Goal: Task Accomplishment & Management: Manage account settings

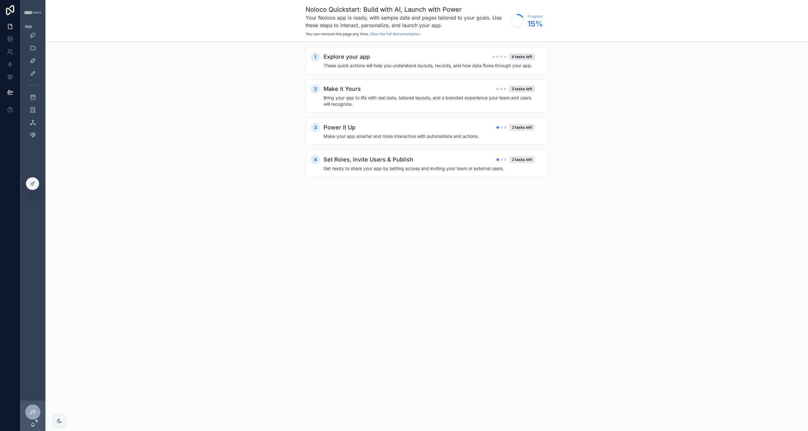
click at [9, 26] on icon at bounding box center [10, 26] width 6 height 6
click at [41, 157] on div "Leads Pending Projects Design & Estimate Requests Design Requests Only Shows Ve…" at bounding box center [32, 213] width 25 height 376
click at [33, 32] on div "Leads" at bounding box center [33, 35] width 10 height 10
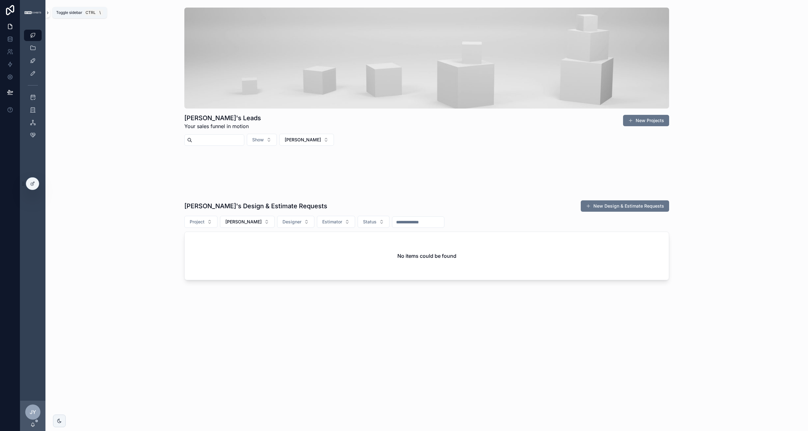
click at [47, 12] on icon "scrollable content" at bounding box center [47, 12] width 4 height 5
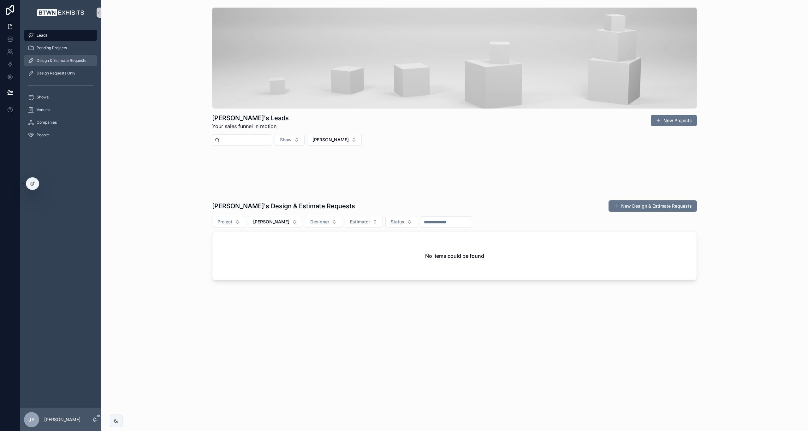
click at [65, 60] on span "Design & Estimate Requests" at bounding box center [62, 60] width 50 height 5
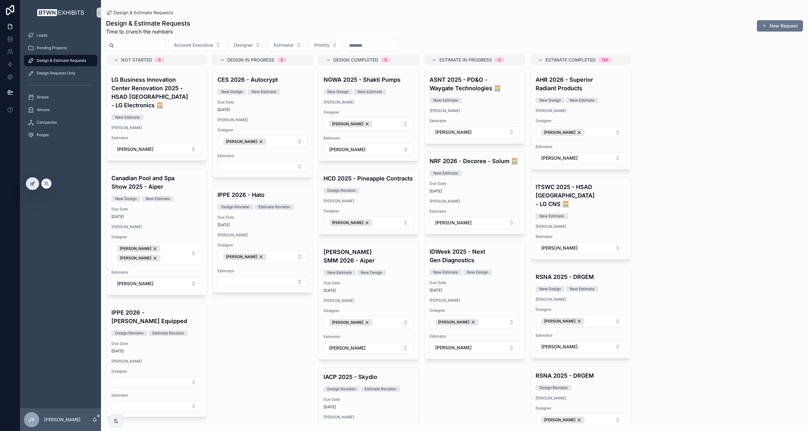
click at [32, 184] on icon at bounding box center [32, 183] width 5 height 5
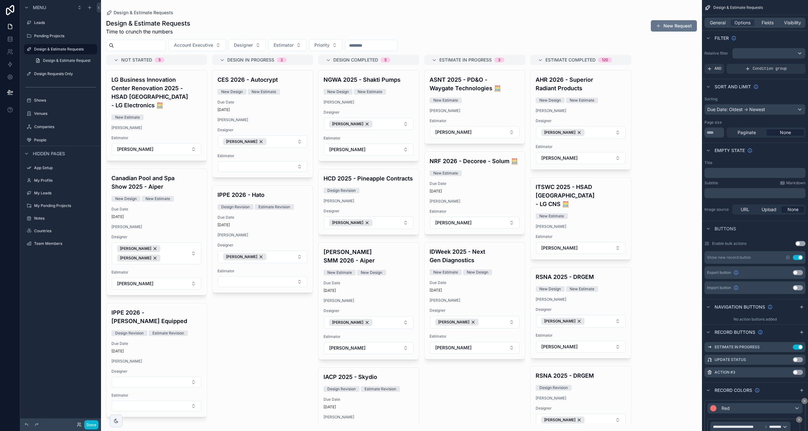
drag, startPoint x: 616, startPoint y: 109, endPoint x: 642, endPoint y: 100, distance: 27.2
drag, startPoint x: 642, startPoint y: 100, endPoint x: 660, endPoint y: 53, distance: 50.5
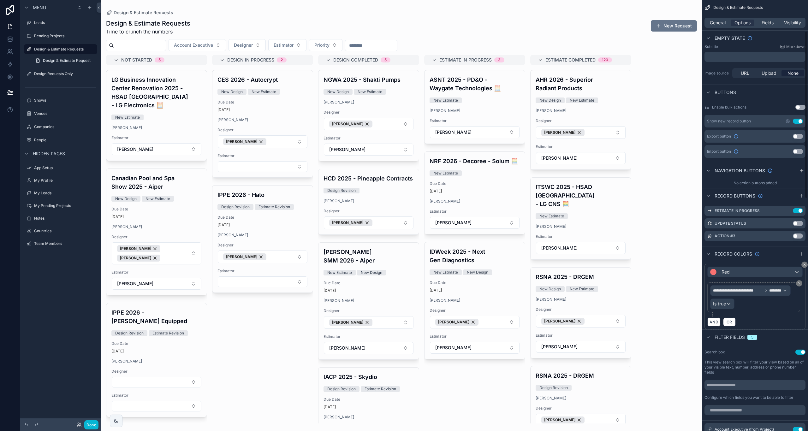
scroll to position [63, 0]
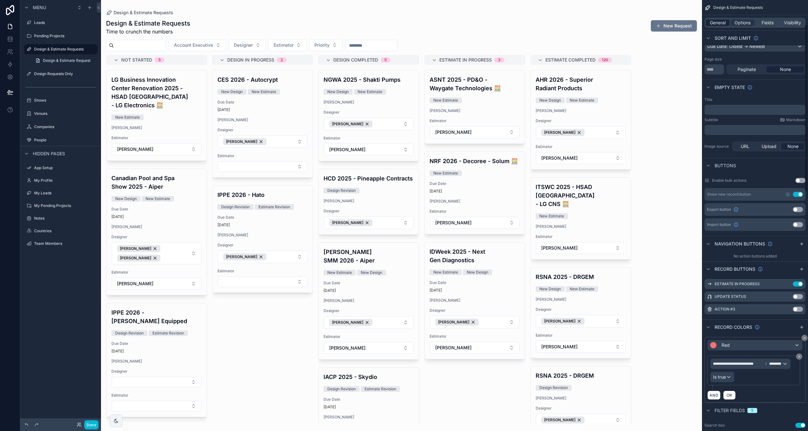
click at [719, 23] on span "General" at bounding box center [718, 23] width 16 height 6
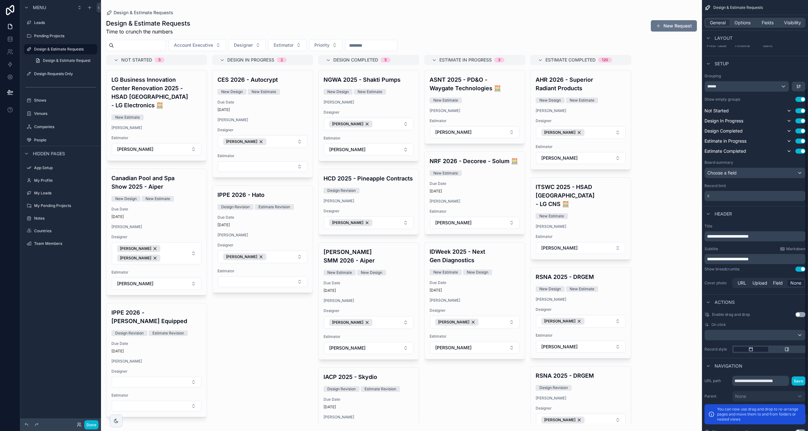
scroll to position [137, 0]
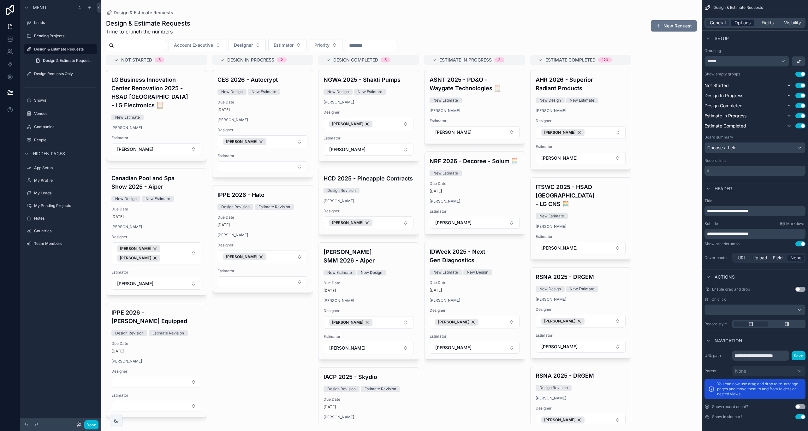
click at [742, 23] on span "Options" at bounding box center [742, 23] width 16 height 6
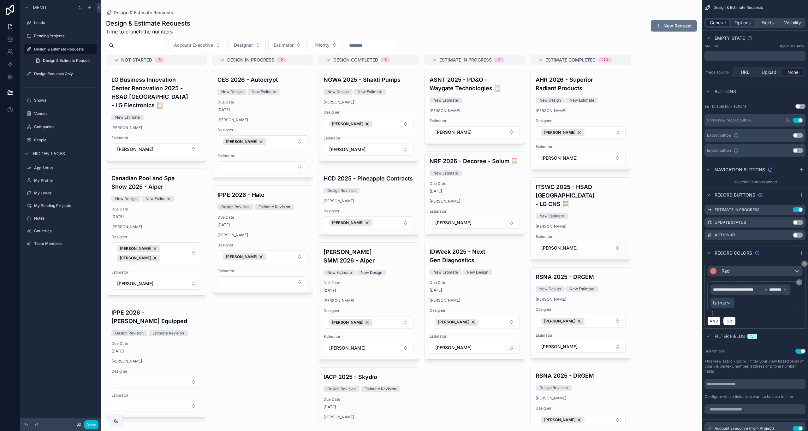
click at [721, 21] on span "General" at bounding box center [718, 23] width 16 height 6
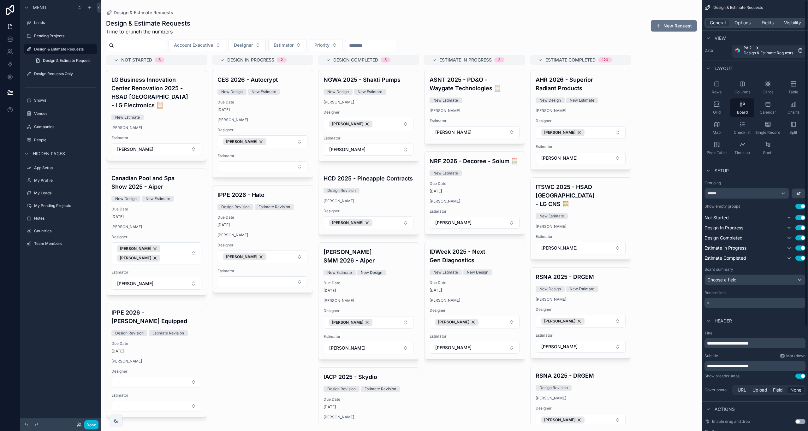
scroll to position [0, 0]
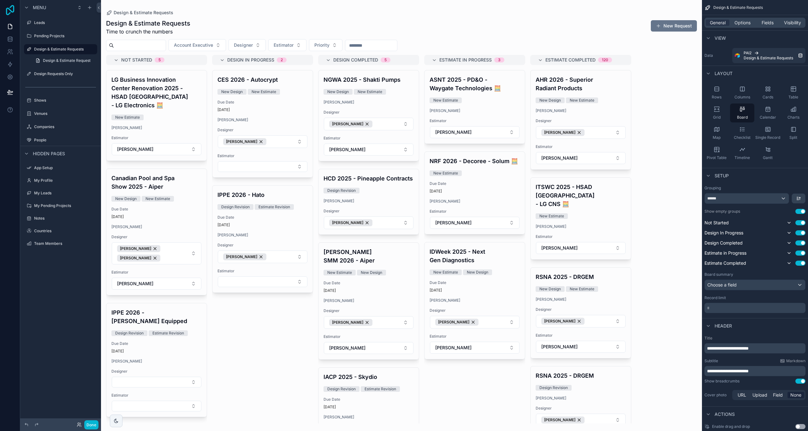
click at [11, 8] on icon at bounding box center [10, 10] width 13 height 10
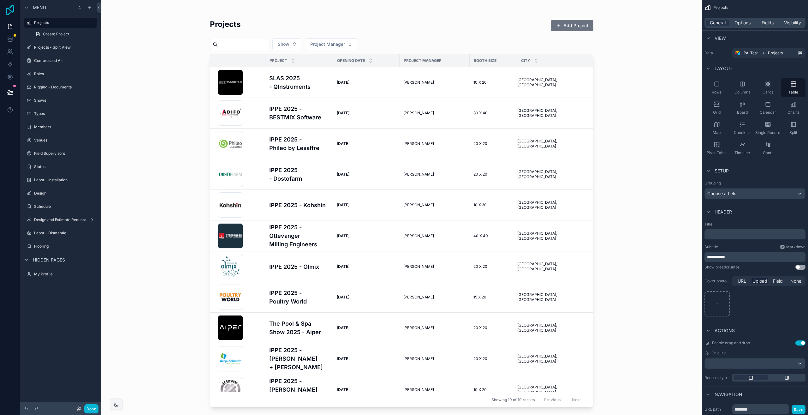
click at [8, 10] on icon at bounding box center [10, 10] width 13 height 10
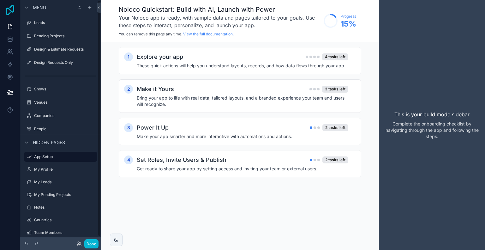
click at [6, 11] on icon at bounding box center [10, 10] width 8 height 10
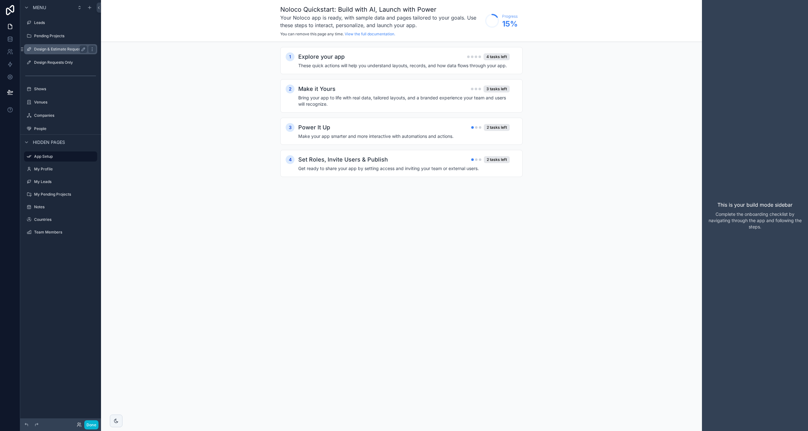
click at [49, 51] on label "Design & Estimate Requests" at bounding box center [59, 49] width 50 height 5
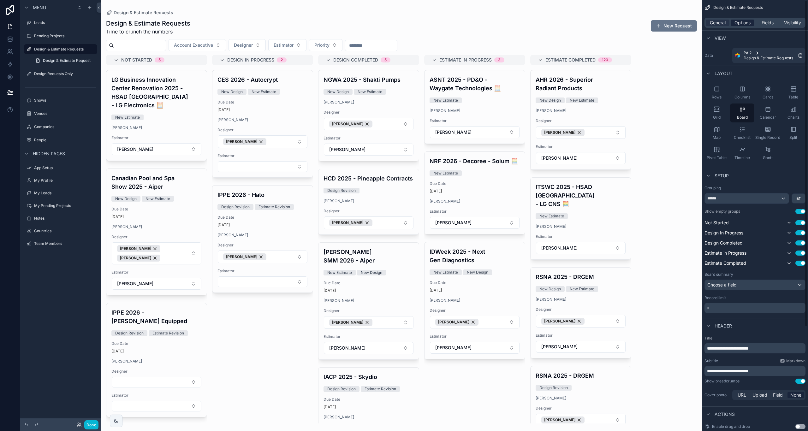
click at [736, 25] on span "Options" at bounding box center [742, 23] width 16 height 6
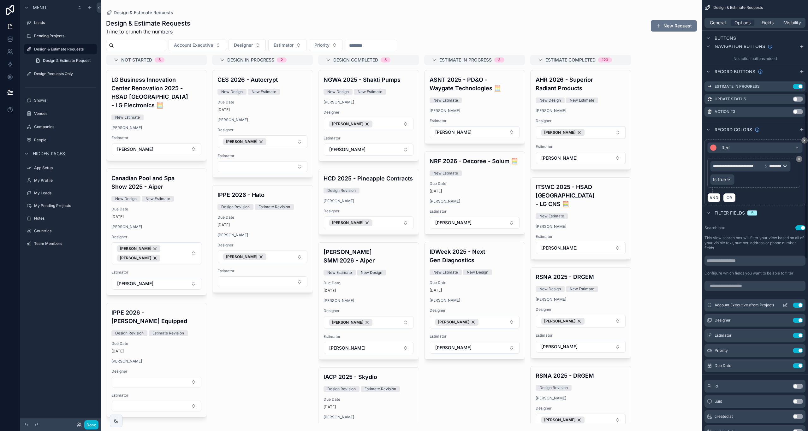
scroll to position [235, 0]
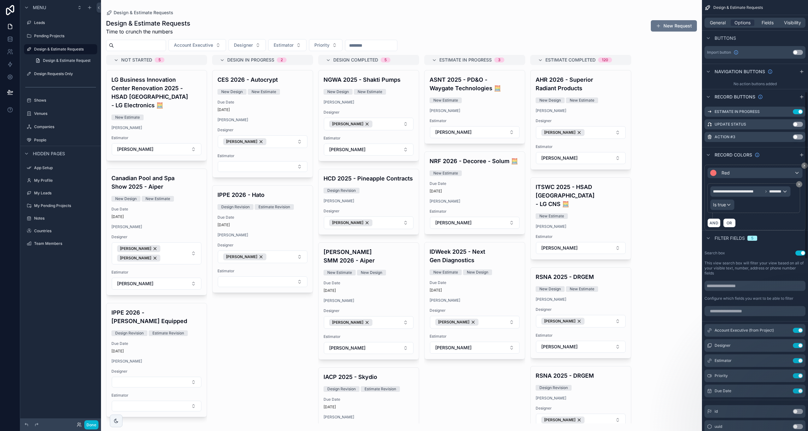
click at [708, 19] on div "General Options Fields Visibility" at bounding box center [754, 23] width 101 height 10
click at [711, 25] on span "General" at bounding box center [718, 23] width 16 height 6
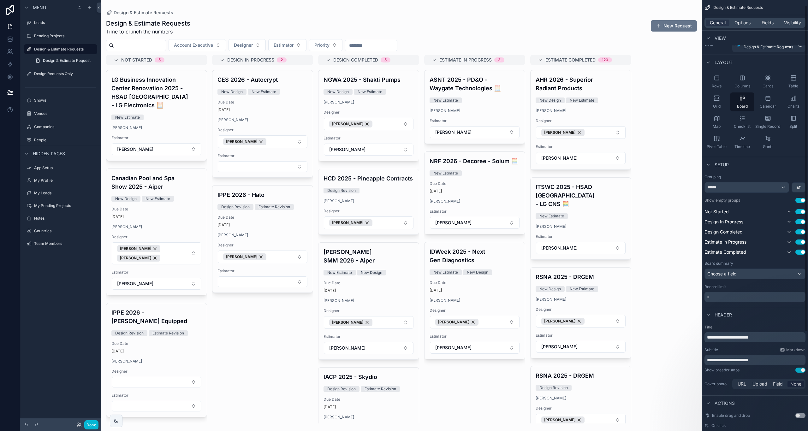
scroll to position [0, 0]
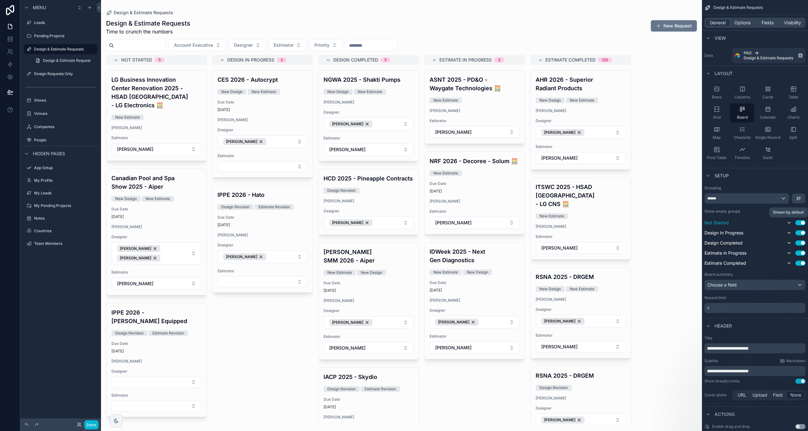
click at [790, 221] on icon "scrollable content" at bounding box center [788, 222] width 5 height 5
click at [800, 199] on icon "scrollable content" at bounding box center [800, 198] width 0 height 3
click at [801, 199] on div "scrollable content" at bounding box center [404, 215] width 808 height 431
click at [790, 223] on icon "scrollable content" at bounding box center [788, 222] width 5 height 5
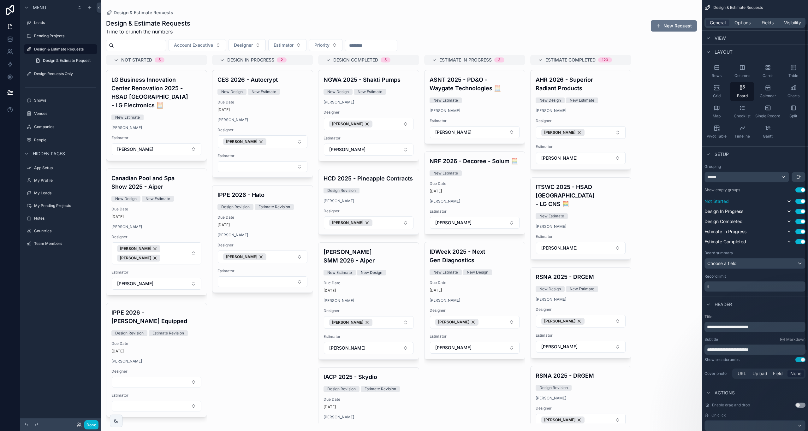
scroll to position [32, 0]
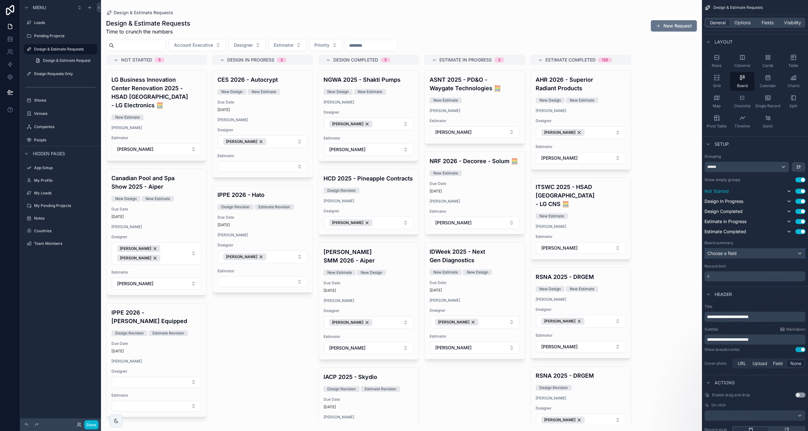
click at [727, 252] on div "Choose a field" at bounding box center [755, 253] width 100 height 10
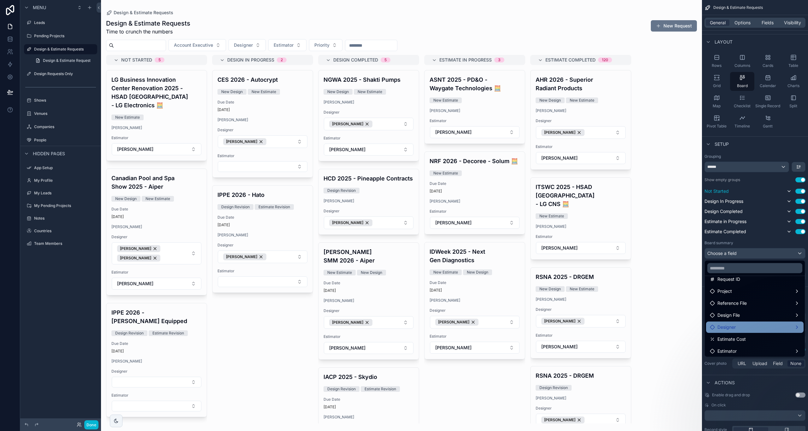
click at [743, 323] on div "Designer" at bounding box center [755, 327] width 90 height 8
click at [744, 324] on div "Designer" at bounding box center [755, 327] width 90 height 8
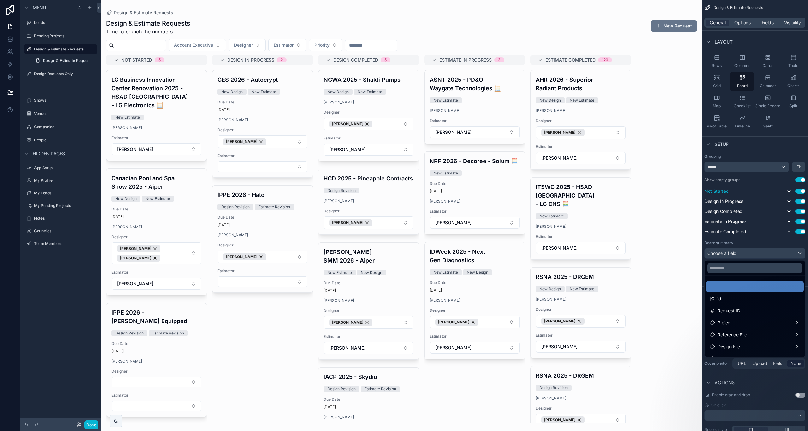
click at [733, 259] on div "---- id Request ID Project Reference File Design File Designer Estimate Cost Es…" at bounding box center [754, 308] width 101 height 98
click at [732, 271] on input "text" at bounding box center [754, 268] width 95 height 10
click at [760, 256] on div "scrollable content" at bounding box center [404, 215] width 808 height 431
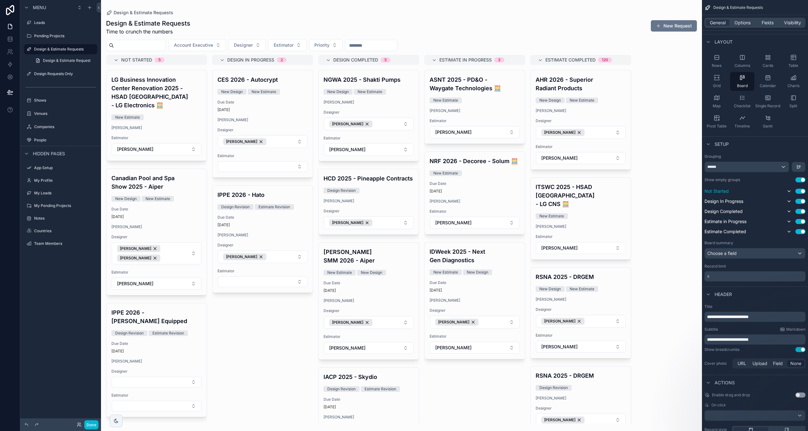
drag, startPoint x: 629, startPoint y: 79, endPoint x: 631, endPoint y: 91, distance: 12.7
click at [631, 91] on div "scrollable content" at bounding box center [401, 215] width 601 height 431
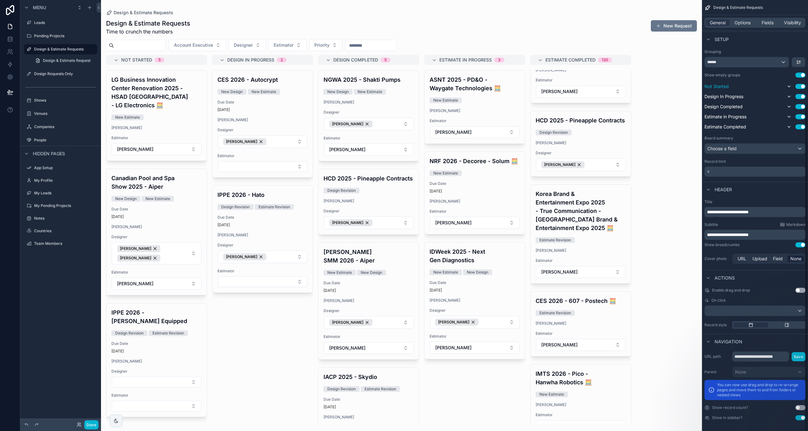
scroll to position [137, 0]
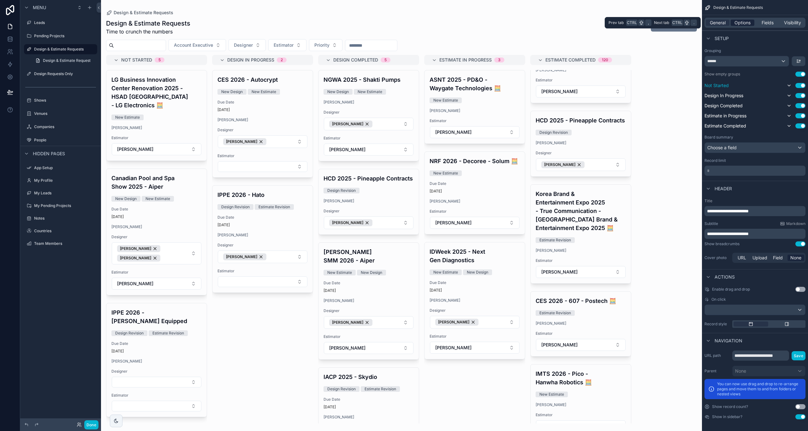
click at [741, 20] on span "Options" at bounding box center [742, 23] width 16 height 6
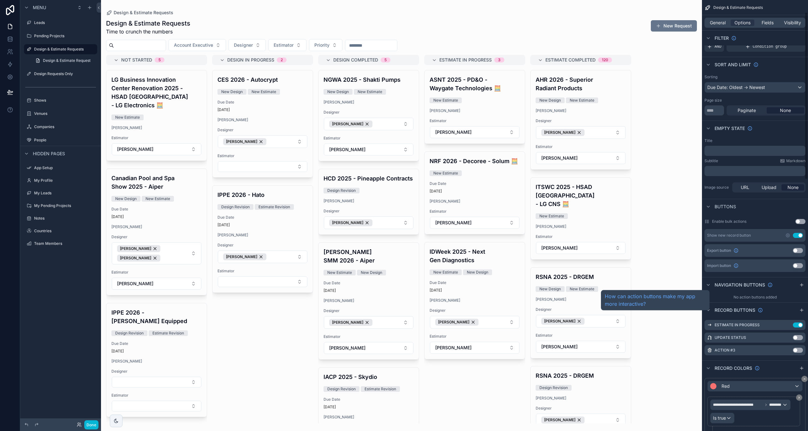
scroll to position [32, 0]
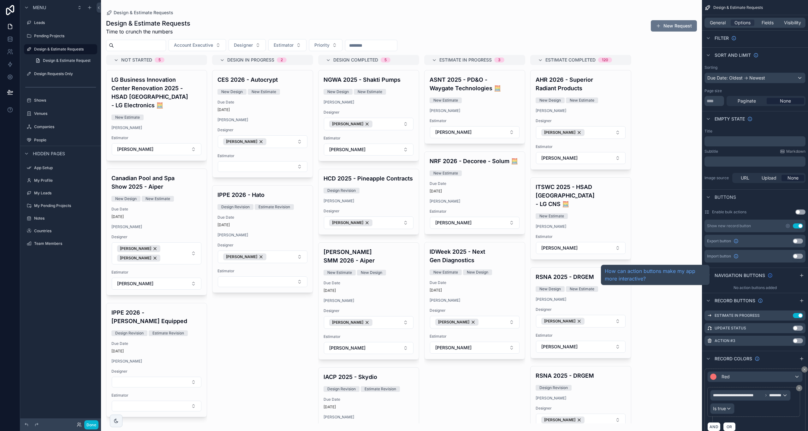
click at [770, 276] on icon "scrollable content" at bounding box center [770, 276] width 0 height 1
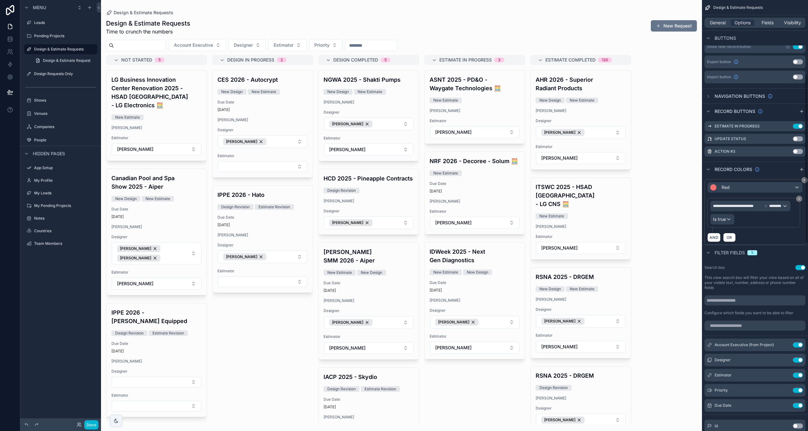
scroll to position [189, 0]
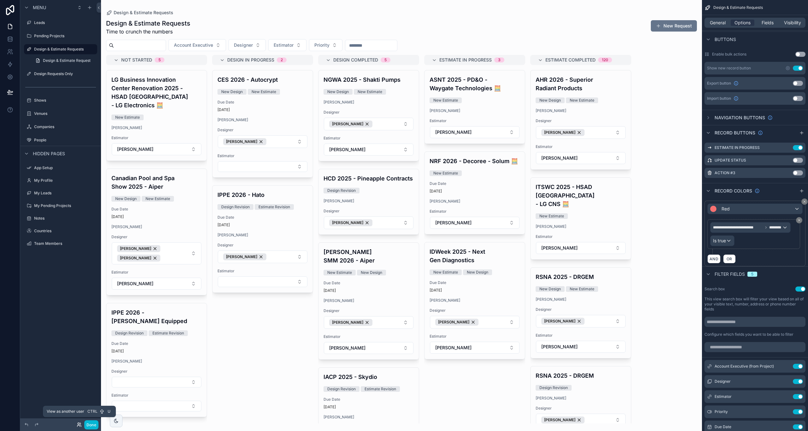
click at [78, 424] on icon at bounding box center [79, 424] width 5 height 5
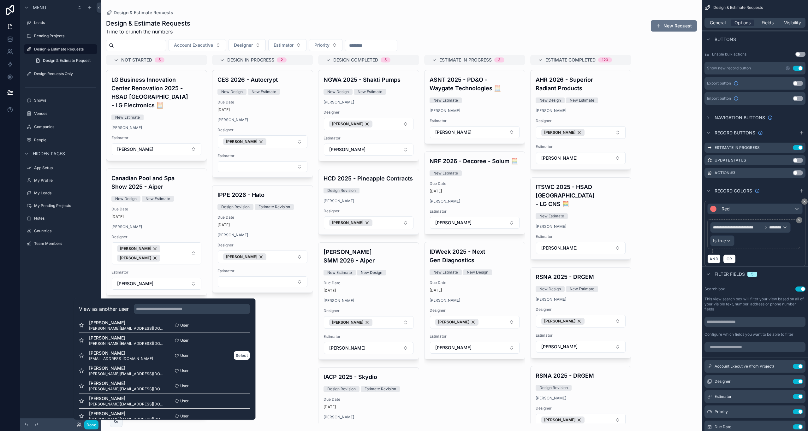
scroll to position [32, 0]
click at [234, 360] on button "Select" at bounding box center [242, 361] width 16 height 9
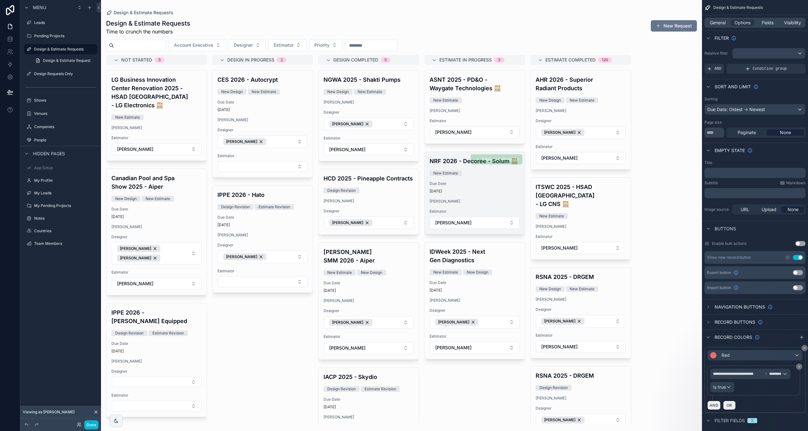
click at [499, 192] on div "[DATE]" at bounding box center [475, 191] width 90 height 5
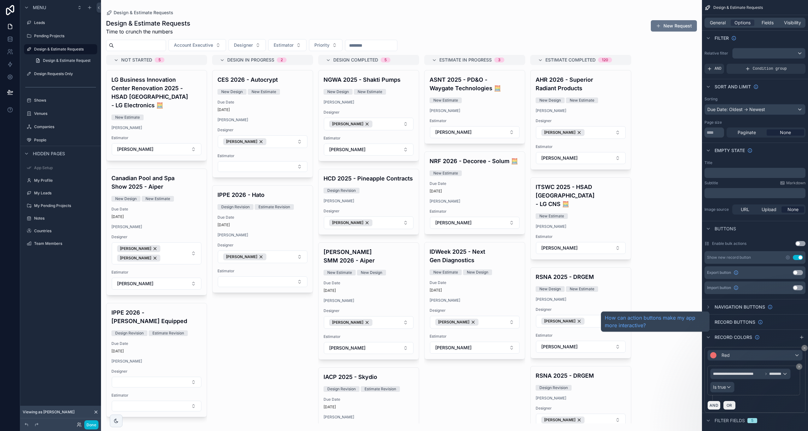
click at [726, 323] on span "Record buttons" at bounding box center [734, 322] width 41 height 6
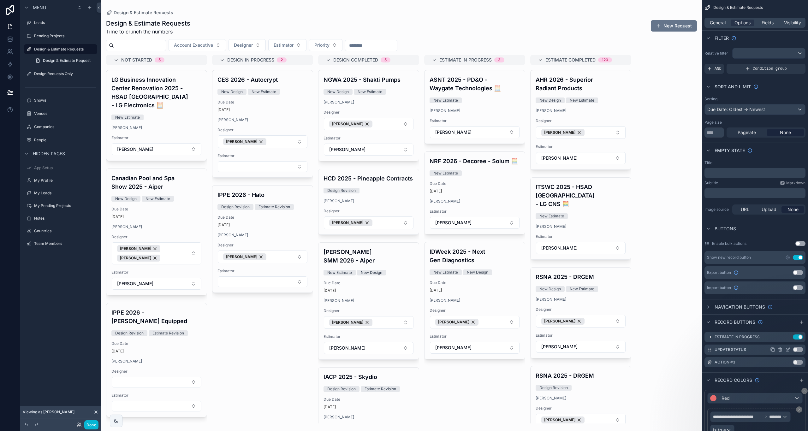
click at [788, 350] on icon "scrollable content" at bounding box center [788, 349] width 3 height 3
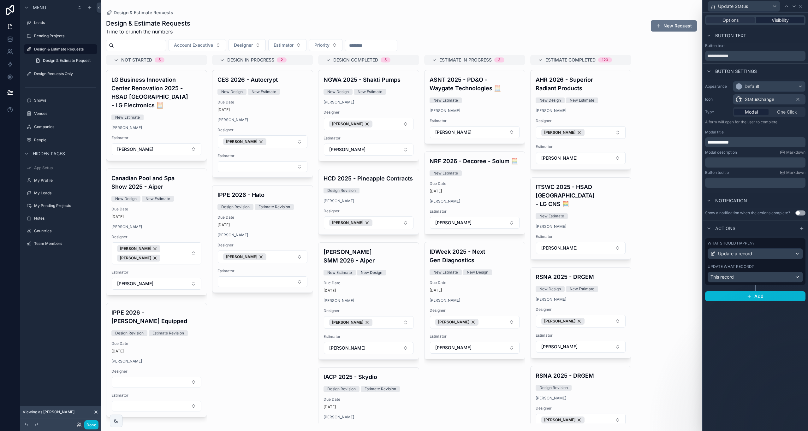
click at [783, 21] on span "Visibility" at bounding box center [780, 20] width 17 height 6
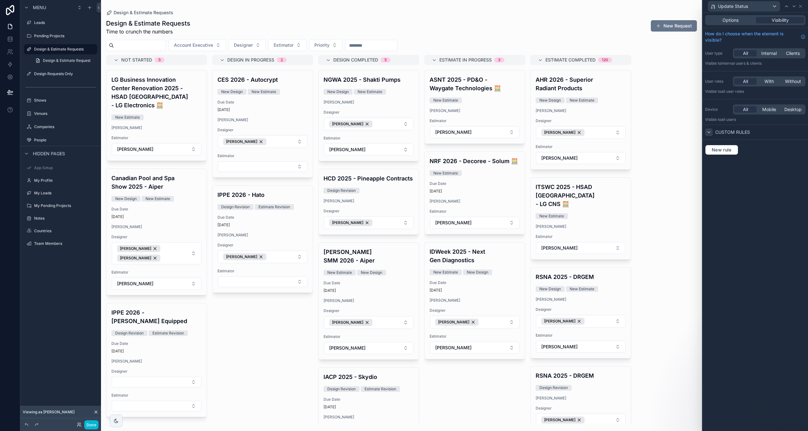
click at [712, 132] on div at bounding box center [709, 132] width 8 height 8
click at [728, 22] on span "Options" at bounding box center [730, 20] width 16 height 6
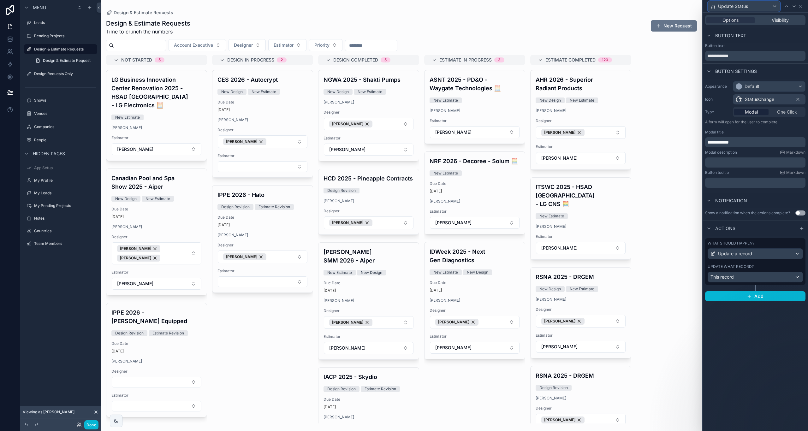
click at [730, 6] on span "Update Status" at bounding box center [733, 6] width 30 height 6
click at [730, 5] on div at bounding box center [754, 215] width 105 height 431
click at [42, 35] on label "Pending Projects" at bounding box center [59, 35] width 50 height 5
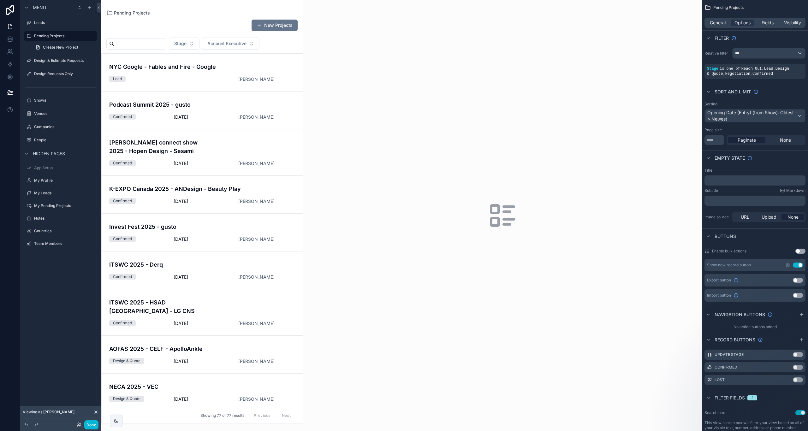
click at [174, 67] on div "scrollable content" at bounding box center [201, 211] width 201 height 423
click at [171, 71] on div "NYC Google - Fables and Fire - Google Lead Pete Thomas" at bounding box center [202, 72] width 186 height 20
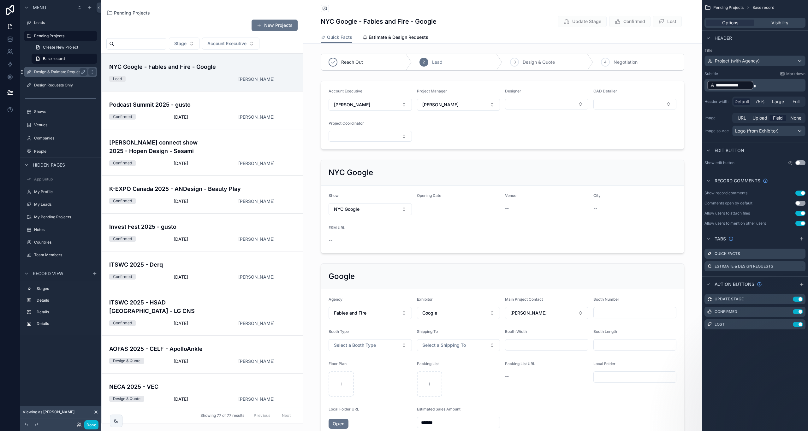
click at [50, 71] on label "Design & Estimate Requests" at bounding box center [59, 71] width 50 height 5
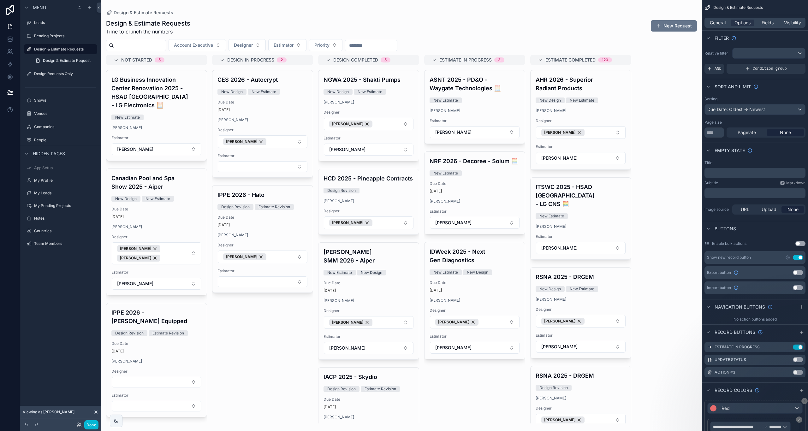
click at [454, 80] on div "scrollable content" at bounding box center [401, 215] width 601 height 431
click at [471, 92] on div "ASNT 2025 - PD&O - Waygate Technologies 🧮 New Estimate HB Cho Estimator Ryan Ri…" at bounding box center [474, 106] width 100 height 73
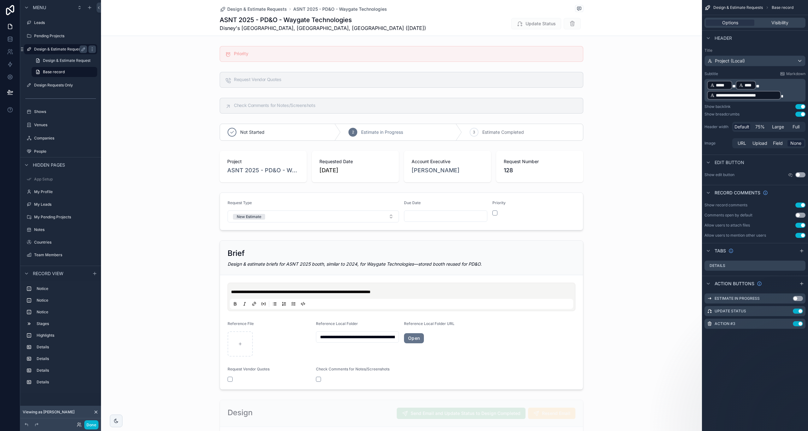
click at [49, 50] on label "Design & Estimate Requests" at bounding box center [59, 49] width 50 height 5
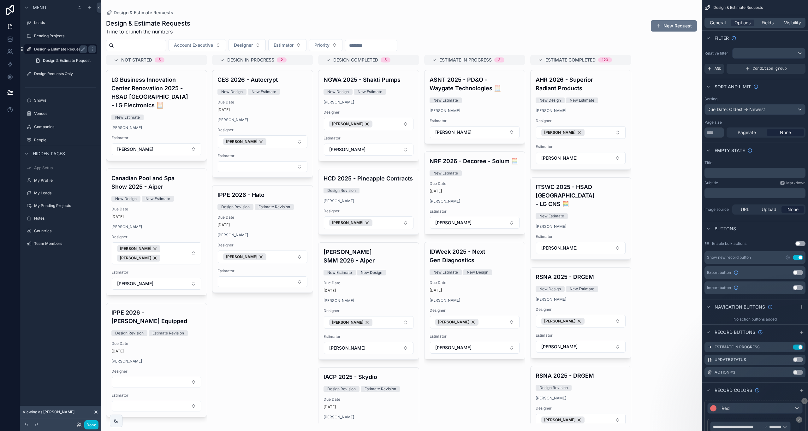
click at [50, 76] on label "Design Requests Only" at bounding box center [65, 73] width 62 height 5
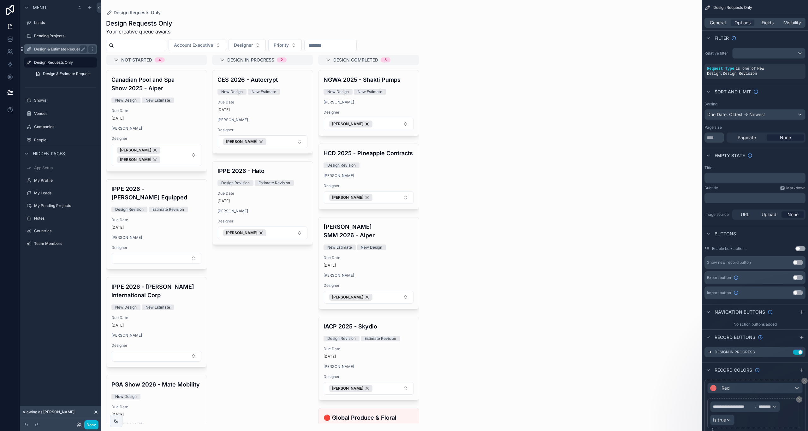
click at [45, 49] on label "Design & Estimate Requests" at bounding box center [59, 49] width 50 height 5
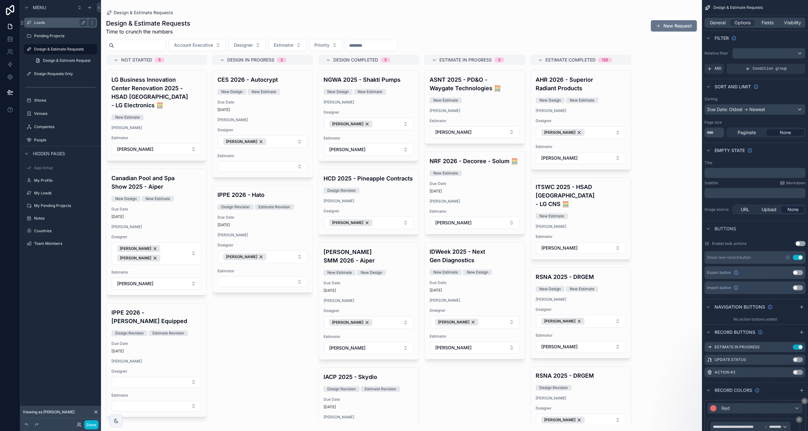
click at [48, 25] on label "Leads" at bounding box center [59, 22] width 50 height 5
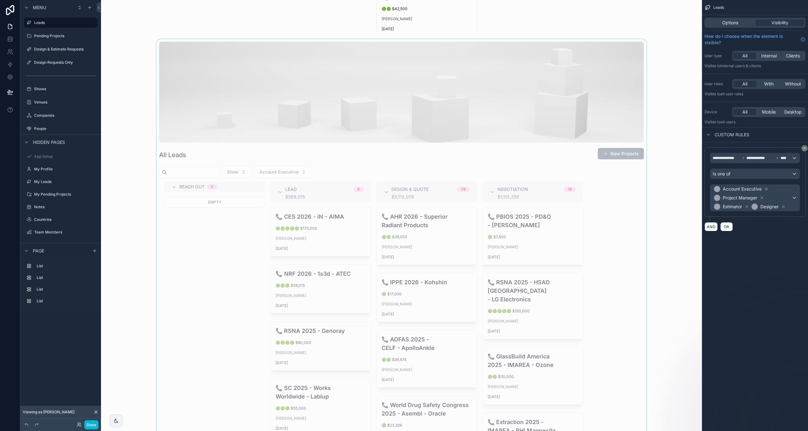
scroll to position [442, 0]
click at [183, 107] on div "scrollable content" at bounding box center [401, 273] width 591 height 469
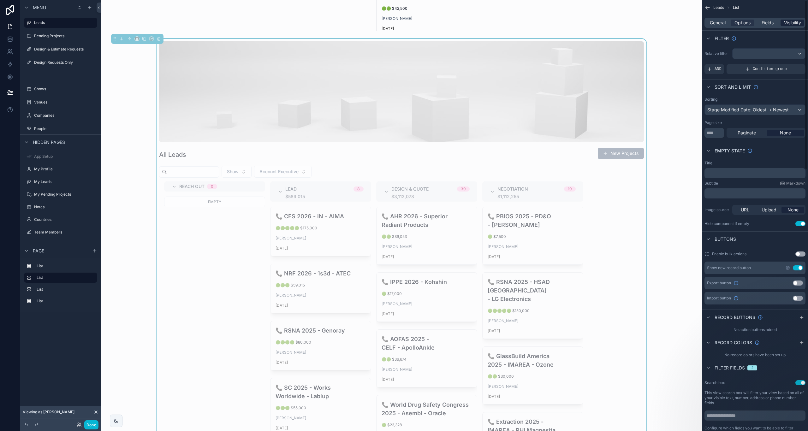
click at [786, 25] on span "Visibility" at bounding box center [792, 23] width 17 height 6
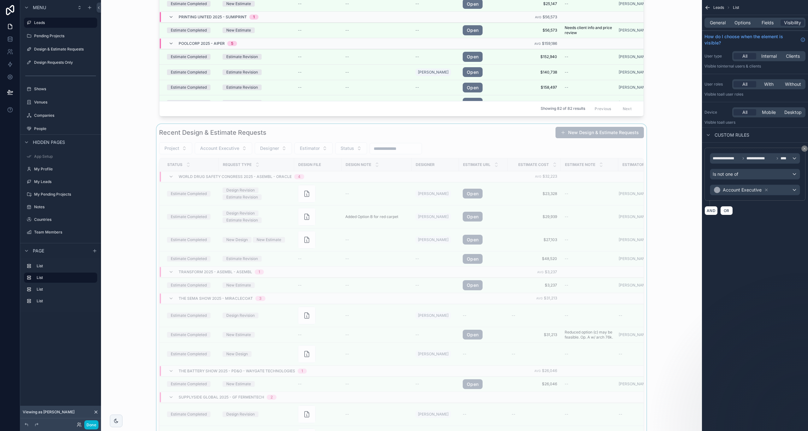
scroll to position [1231, 0]
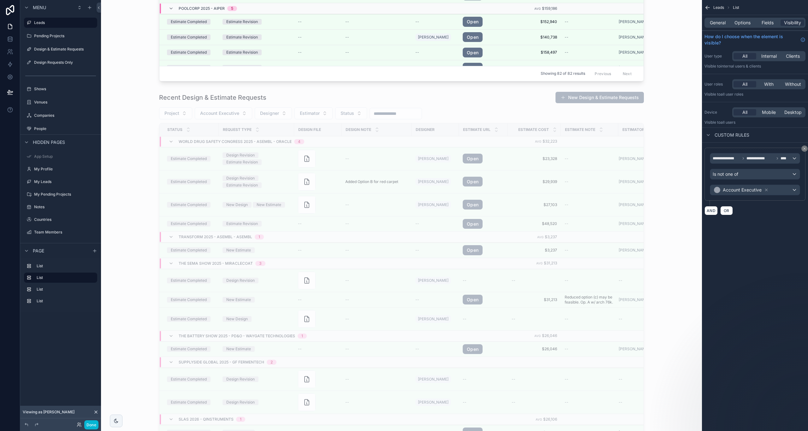
click at [50, 411] on span "Viewing as Pete" at bounding box center [49, 412] width 52 height 5
click at [78, 425] on icon at bounding box center [79, 424] width 5 height 5
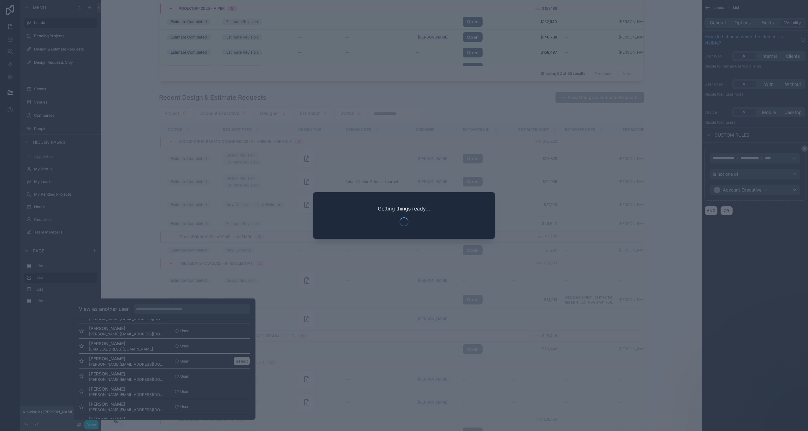
scroll to position [63, 0]
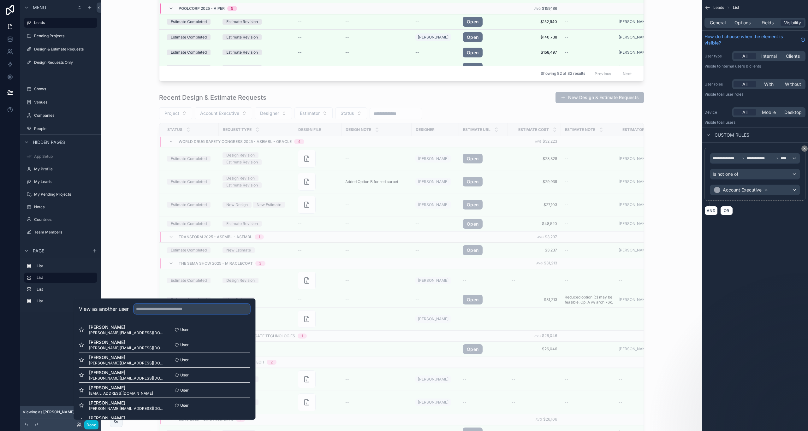
click at [161, 313] on input "text" at bounding box center [192, 309] width 116 height 10
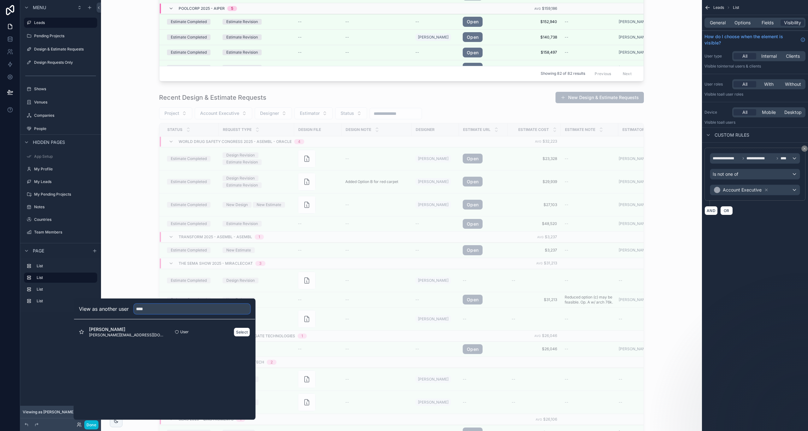
type input "****"
click at [140, 334] on div "Eric Ottenberg eric@btwnexhibits.com" at bounding box center [122, 331] width 86 height 11
click at [240, 333] on button "Select" at bounding box center [242, 332] width 16 height 9
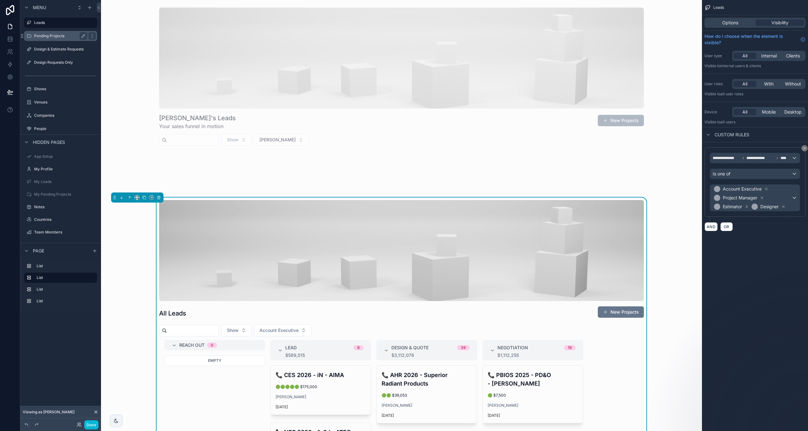
click at [44, 39] on div "Pending Projects" at bounding box center [60, 36] width 53 height 8
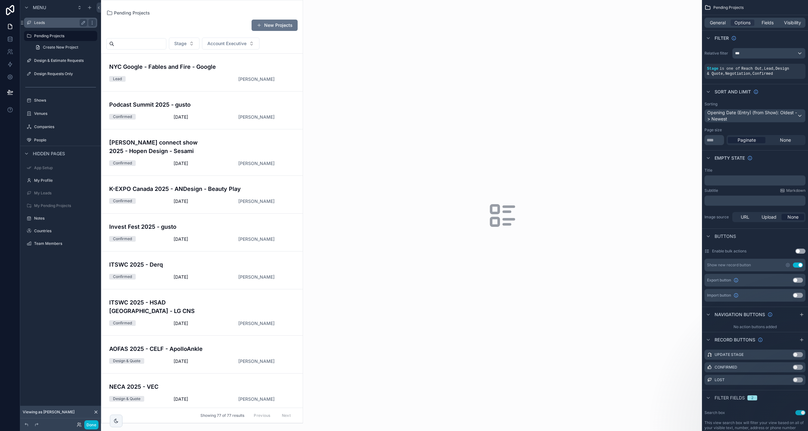
click at [42, 22] on label "Leads" at bounding box center [59, 22] width 50 height 5
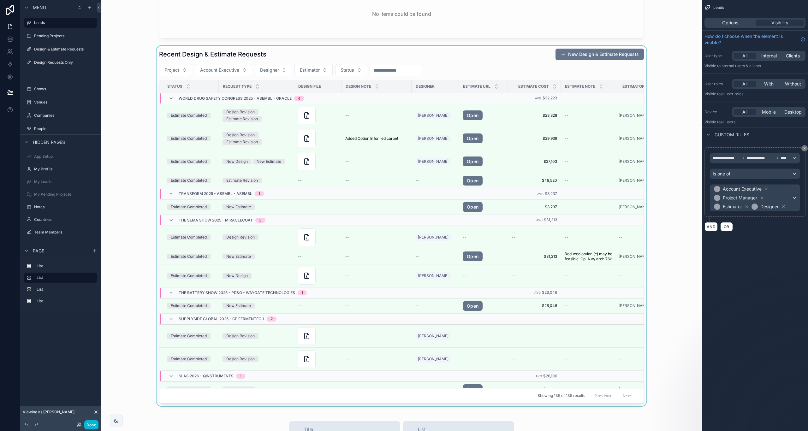
scroll to position [726, 0]
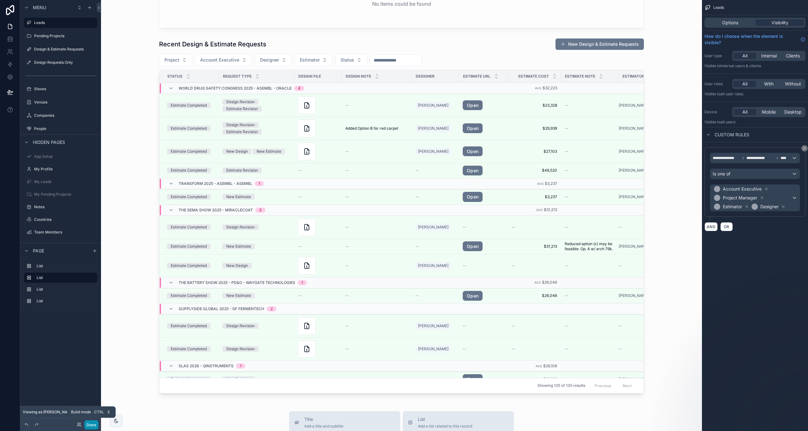
click at [95, 424] on button "Done" at bounding box center [91, 424] width 14 height 9
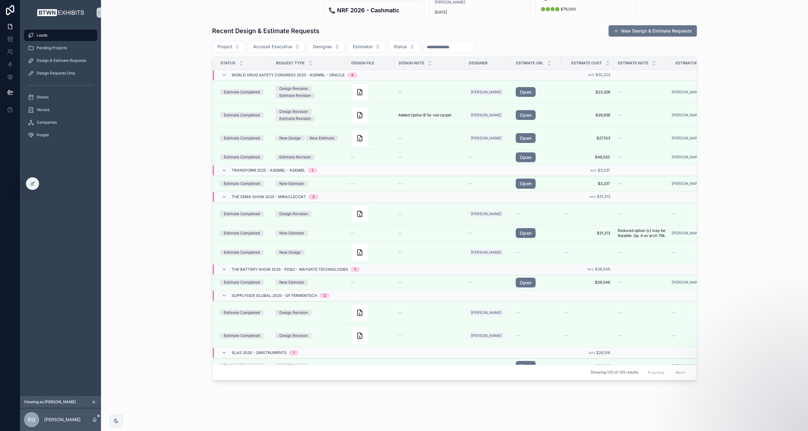
scroll to position [458, 0]
click at [240, 60] on icon "scrollable content" at bounding box center [241, 59] width 2 height 1
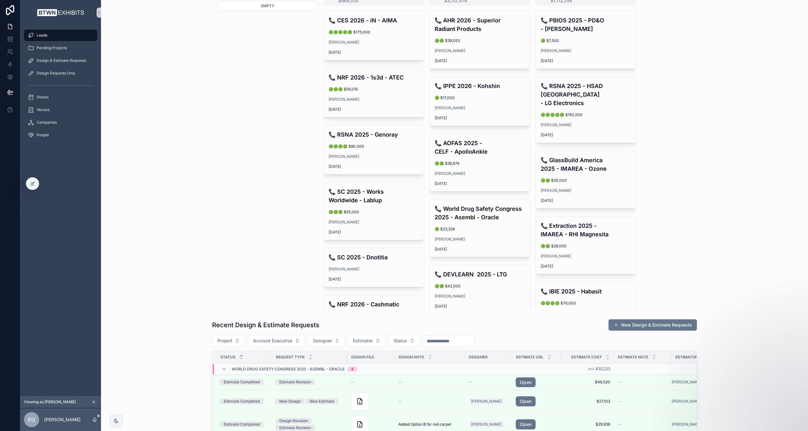
scroll to position [458, 0]
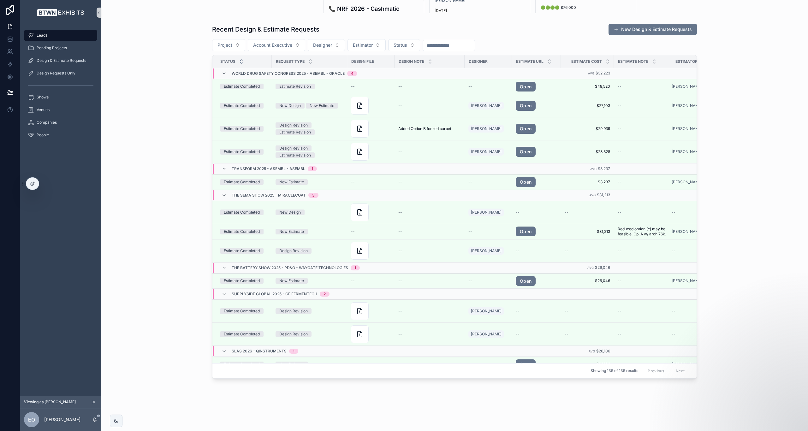
click at [239, 61] on icon "scrollable content" at bounding box center [241, 63] width 4 height 4
